Goal: Obtain resource: Obtain resource

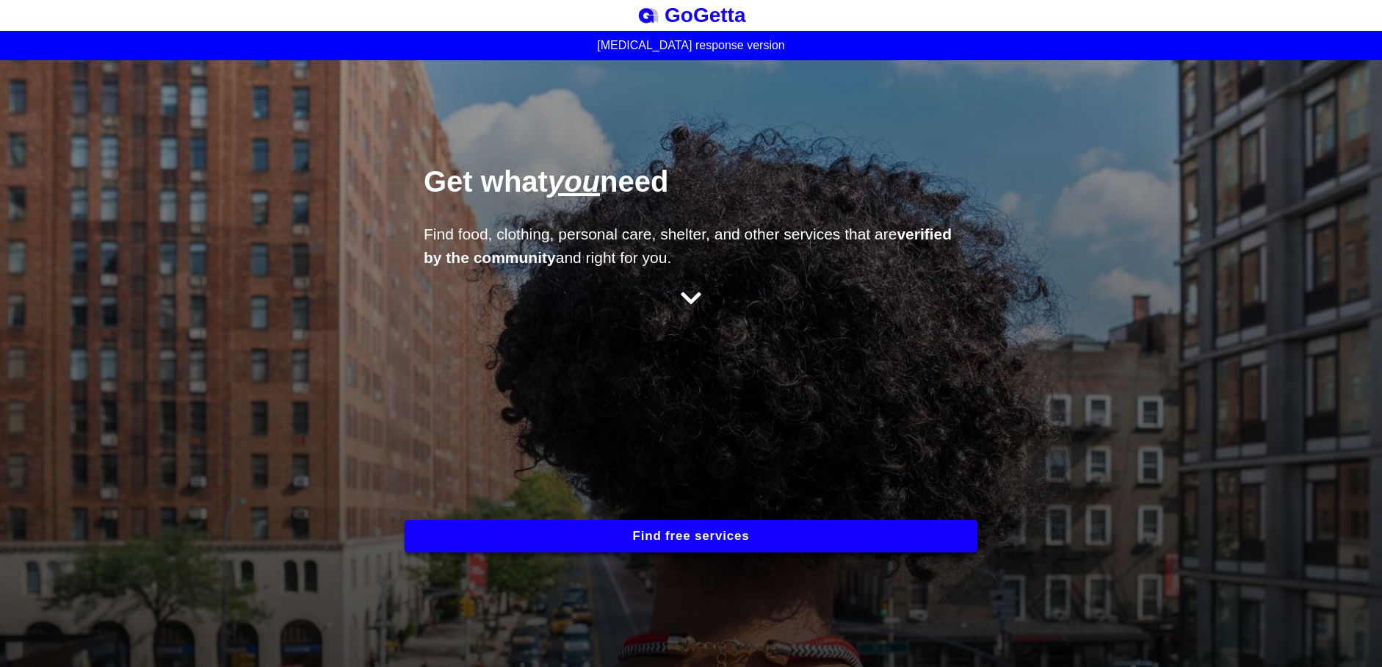
click at [681, 292] on icon at bounding box center [691, 298] width 21 height 24
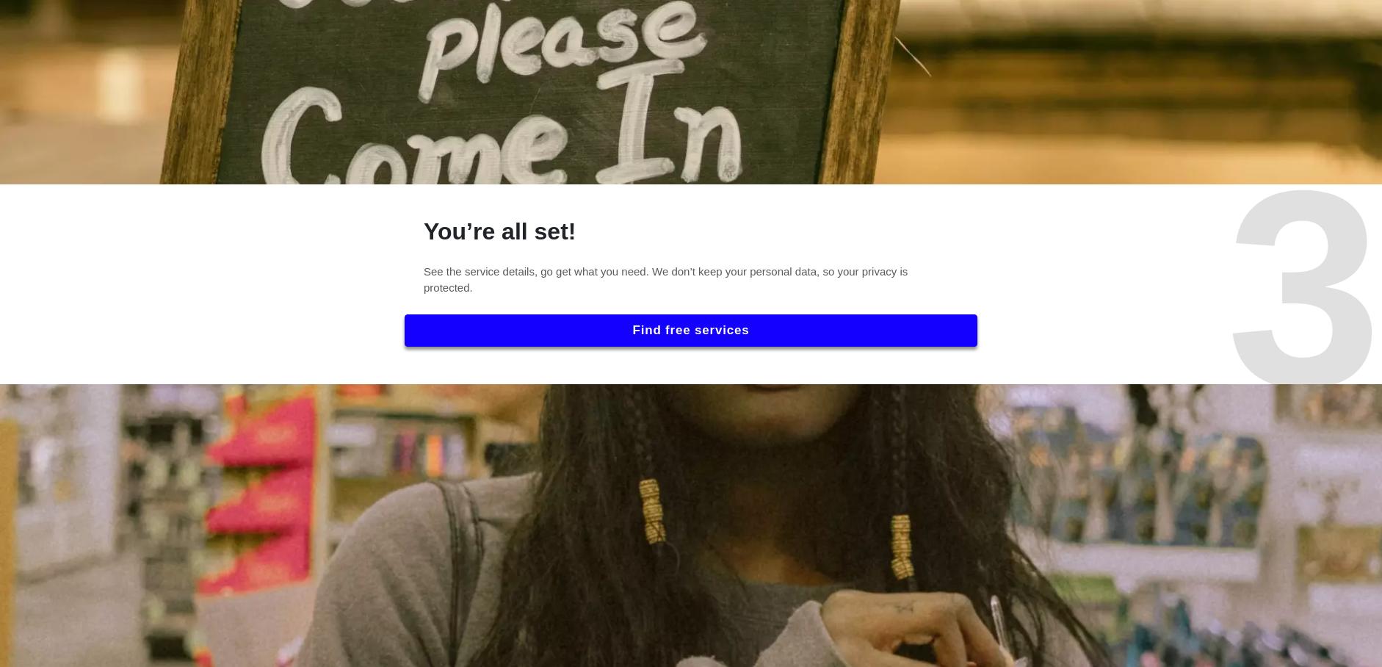
scroll to position [1842, 0]
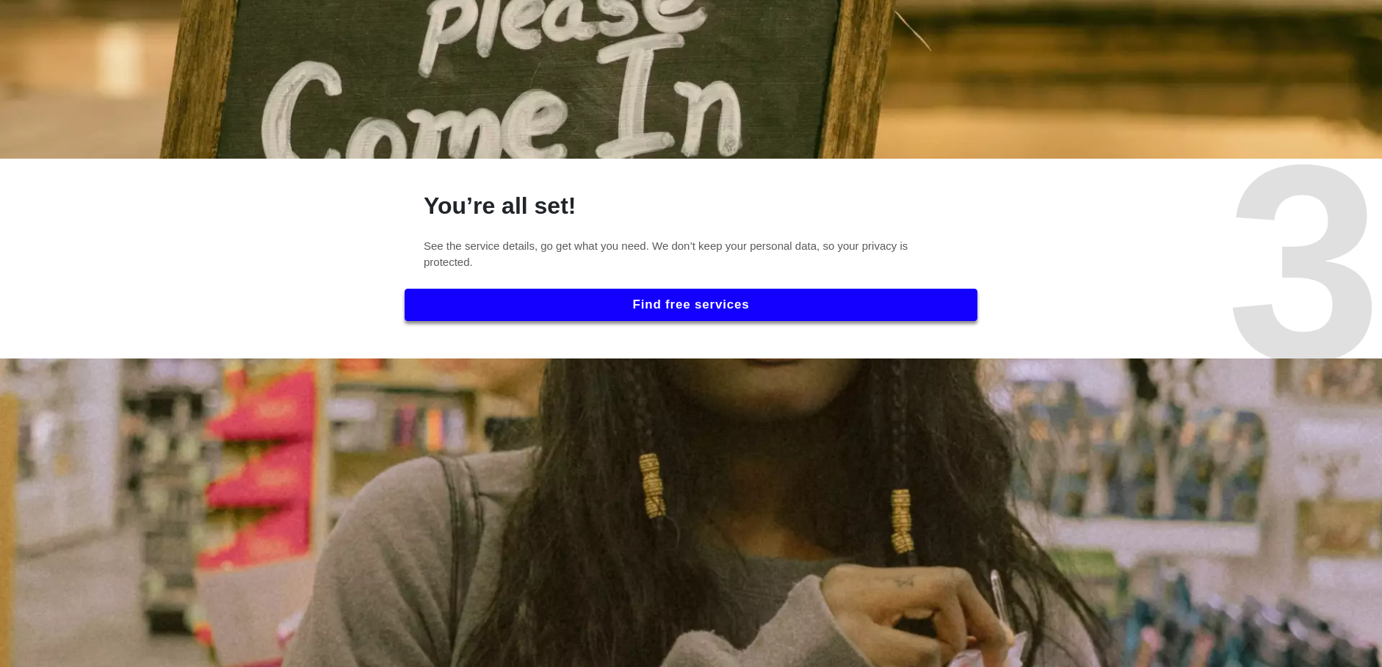
click at [643, 309] on button "Find free services" at bounding box center [691, 305] width 573 height 32
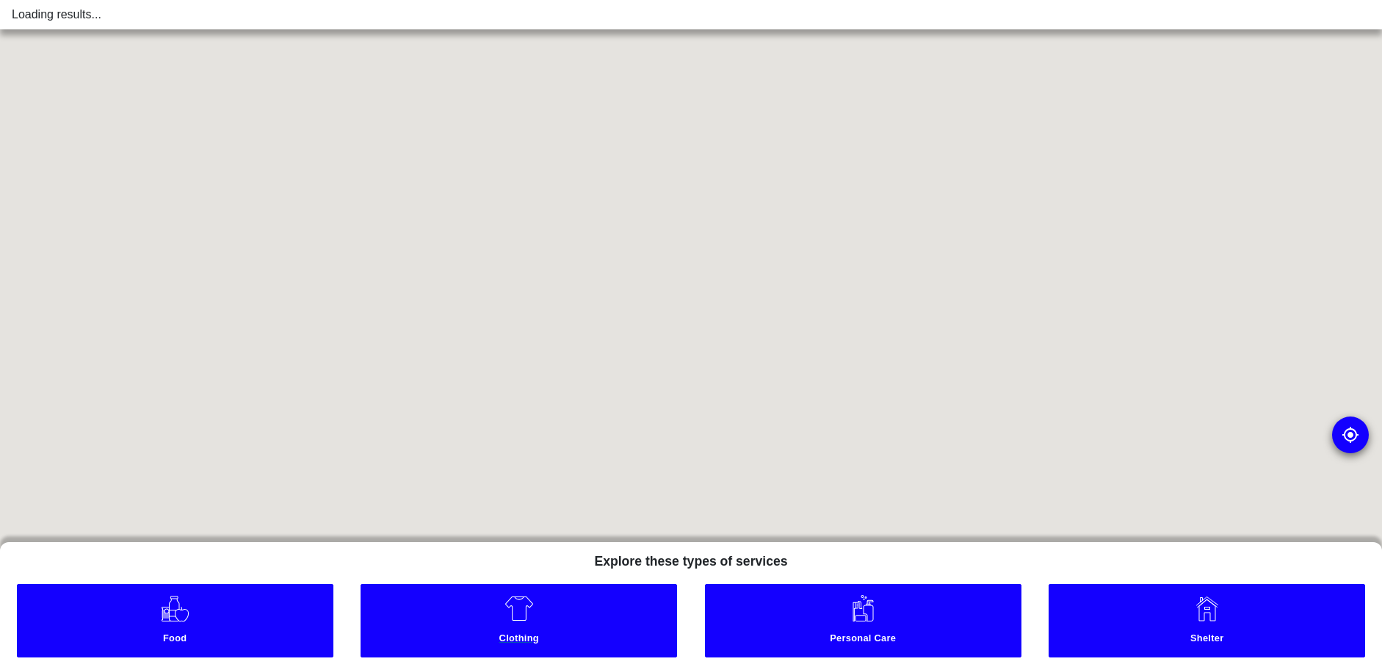
click at [521, 619] on img at bounding box center [519, 607] width 29 height 29
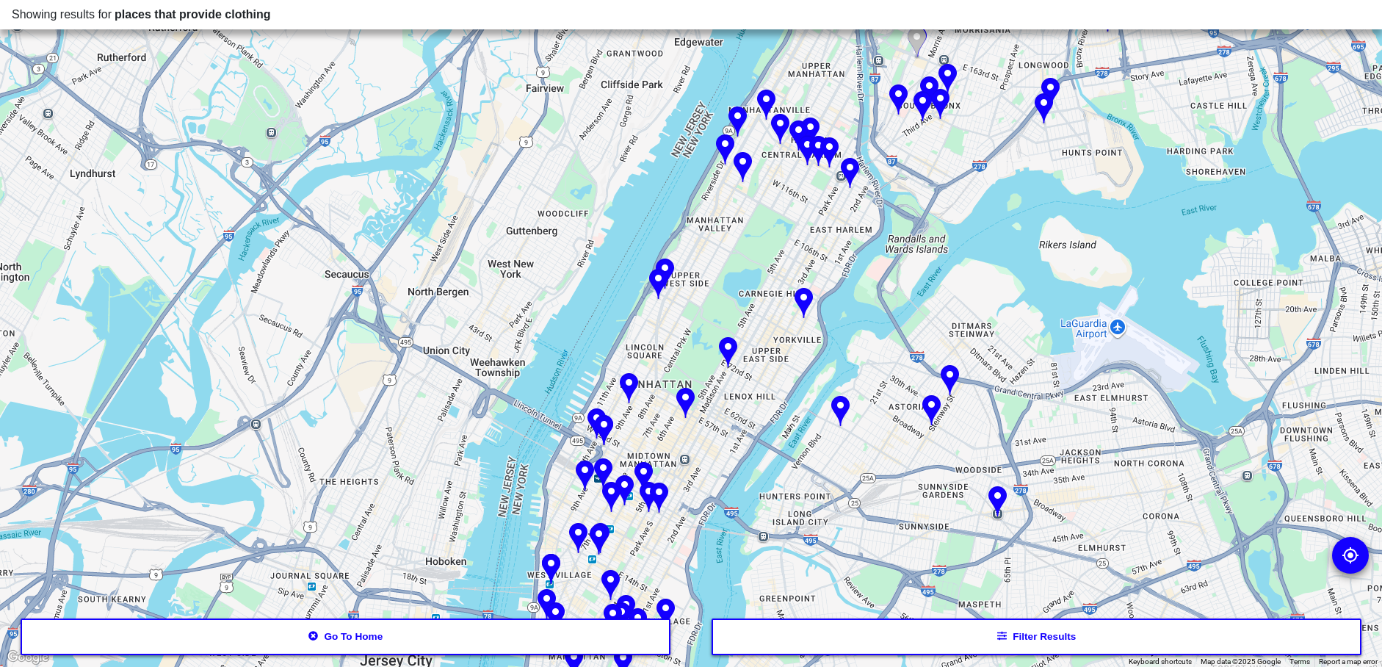
click at [932, 411] on img at bounding box center [931, 411] width 18 height 32
